Goal: Task Accomplishment & Management: Complete application form

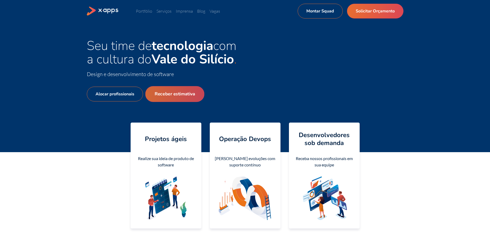
click at [169, 91] on link "Receber estimativa" at bounding box center [174, 94] width 59 height 16
select select "BR"
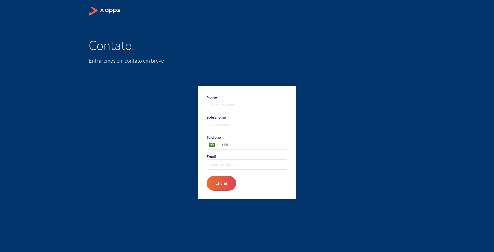
click at [107, 10] on icon at bounding box center [105, 11] width 32 height 9
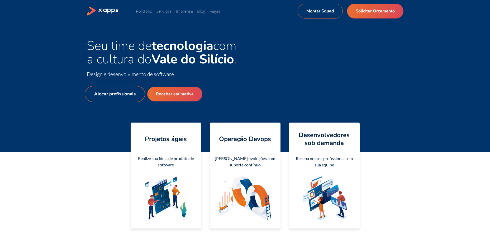
click at [125, 95] on link "Alocar profissionais" at bounding box center [115, 94] width 60 height 16
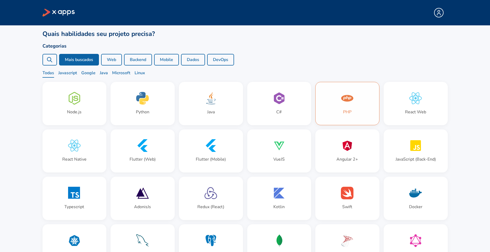
click at [341, 101] on icon at bounding box center [347, 98] width 13 height 13
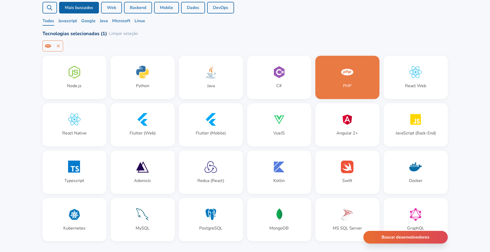
scroll to position [79, 0]
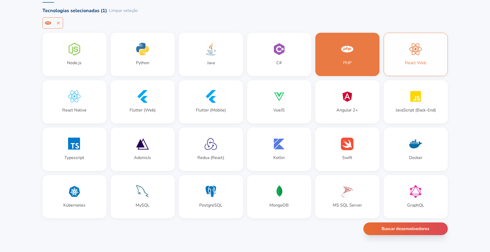
click at [400, 70] on div "React Web" at bounding box center [416, 54] width 64 height 43
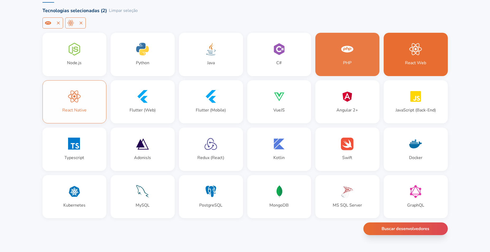
click at [76, 114] on div "React Native" at bounding box center [75, 102] width 64 height 43
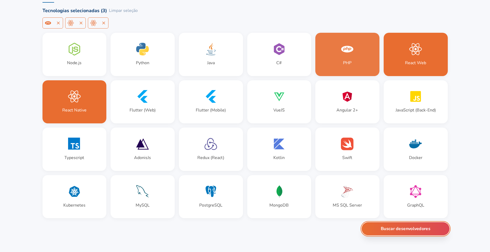
click at [424, 232] on button "Buscar desenvolvedores" at bounding box center [406, 228] width 88 height 13
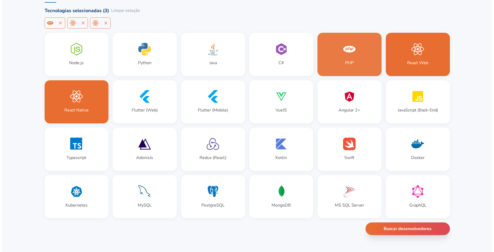
scroll to position [0, 0]
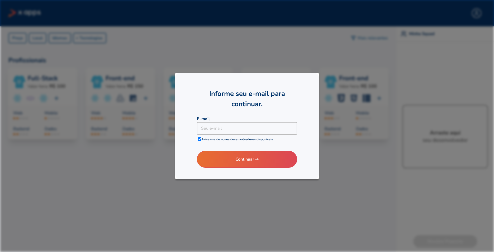
click at [200, 138] on input "checkbox" at bounding box center [199, 138] width 3 height 3
click at [200, 139] on input "checkbox" at bounding box center [199, 138] width 3 height 3
checkbox input "true"
click at [206, 139] on b "Avise-me de novos desenvolvedores disponíveis." at bounding box center [238, 139] width 72 height 4
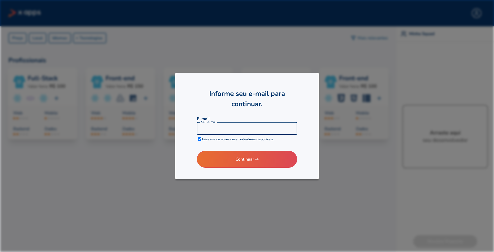
click at [244, 128] on input at bounding box center [247, 128] width 101 height 13
click at [297, 107] on h2 "Informe seu e-mail para continuar." at bounding box center [247, 98] width 101 height 21
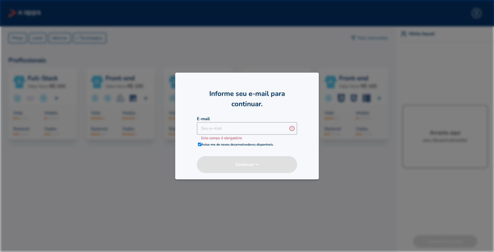
click at [345, 139] on div at bounding box center [247, 126] width 494 height 252
click at [217, 127] on input at bounding box center [243, 128] width 92 height 13
paste input "getUsedCalculatedMeasuments"
paste input "fafof29781@ampdial.com"
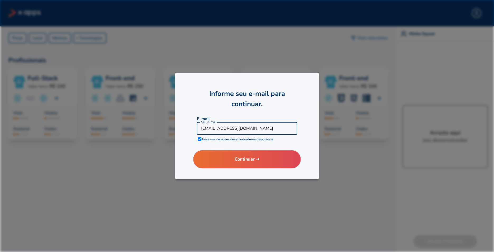
type input "fafof29781@ampdial.com"
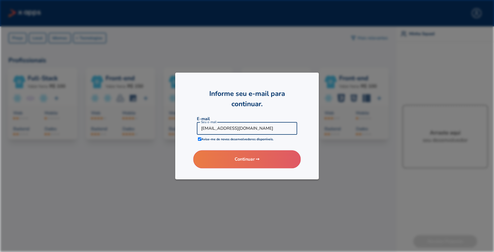
click at [246, 157] on button "Continuar ➙" at bounding box center [246, 159] width 107 height 18
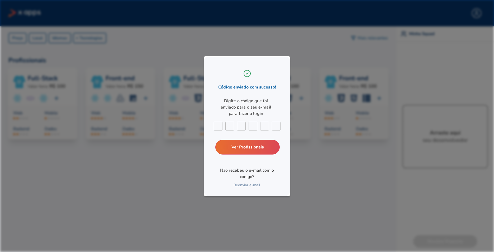
click at [220, 124] on input "text" at bounding box center [218, 126] width 9 height 9
paste input "6"
type input "6"
type input "1"
type input "8"
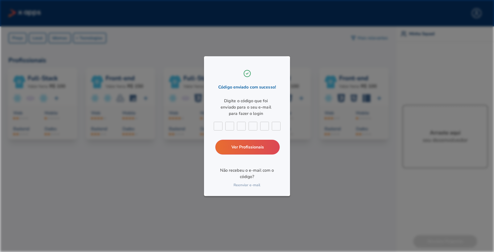
type input "3"
type input "1"
type input "9"
click at [242, 146] on link "Ver Profissionais" at bounding box center [247, 147] width 69 height 16
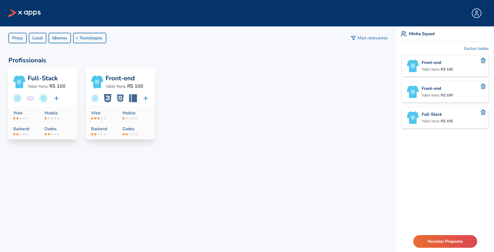
click at [483, 47] on button "Excluir todos" at bounding box center [477, 48] width 25 height 13
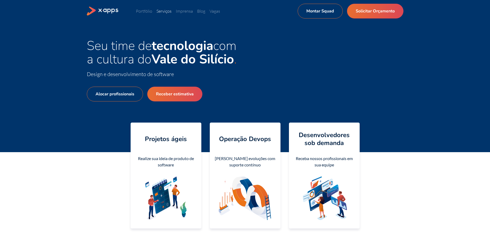
click at [161, 11] on link "Serviços" at bounding box center [164, 10] width 15 height 5
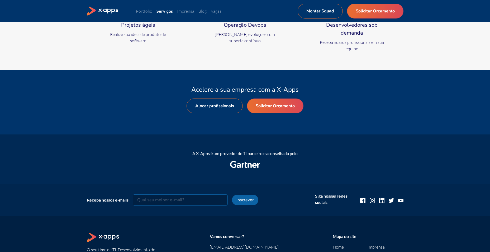
scroll to position [264, 0]
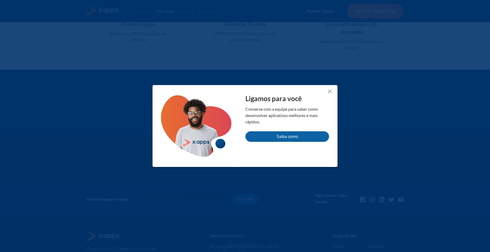
click at [330, 92] on line at bounding box center [330, 91] width 3 height 3
